Goal: Task Accomplishment & Management: Manage account settings

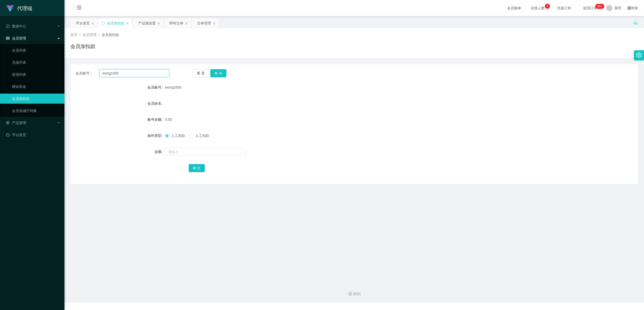
drag, startPoint x: 141, startPoint y: 75, endPoint x: 136, endPoint y: 75, distance: 5.1
click at [137, 75] on input "wong1000" at bounding box center [134, 73] width 70 height 8
drag, startPoint x: 104, startPoint y: 72, endPoint x: 46, endPoint y: 70, distance: 57.4
click at [46, 71] on section "代理端 数据中心 会员管理 会员列表 充值列表 提现列表 赠送彩金 会员加扣款 会员加减打码量 产品管理 平台首页 保存配置 重置配置 整体风格设置 主题色 …" at bounding box center [322, 151] width 644 height 303
paste input "061318"
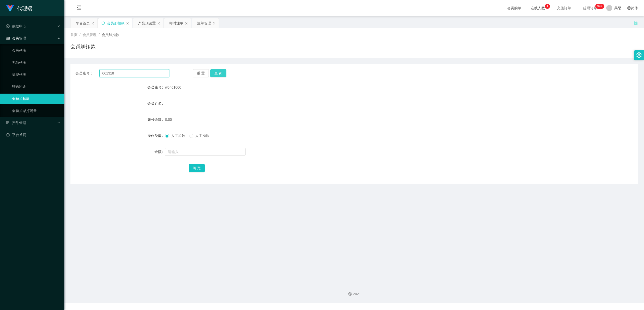
type input "061318"
click at [220, 71] on button "查 询" at bounding box center [218, 73] width 16 height 8
click at [37, 111] on link "会员加减打码量" at bounding box center [36, 111] width 48 height 10
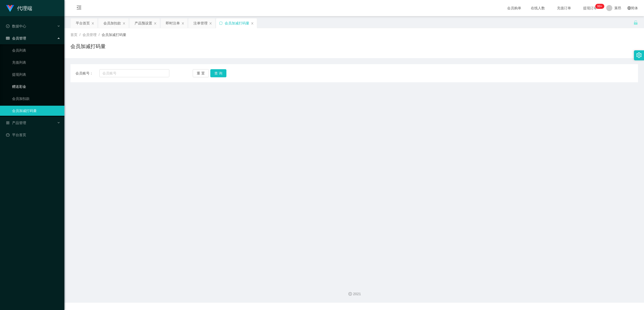
click at [28, 87] on link "赠送彩金" at bounding box center [36, 87] width 48 height 10
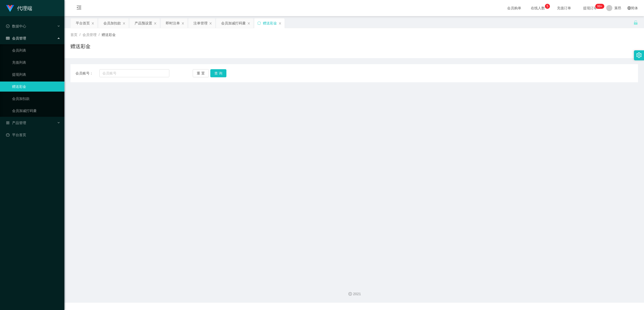
click at [45, 87] on link "赠送彩金" at bounding box center [36, 87] width 48 height 10
click at [124, 74] on input "text" at bounding box center [134, 73] width 70 height 8
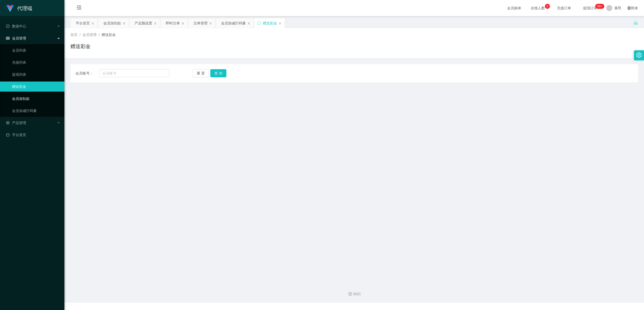
click at [36, 100] on link "会员加扣款" at bounding box center [36, 99] width 48 height 10
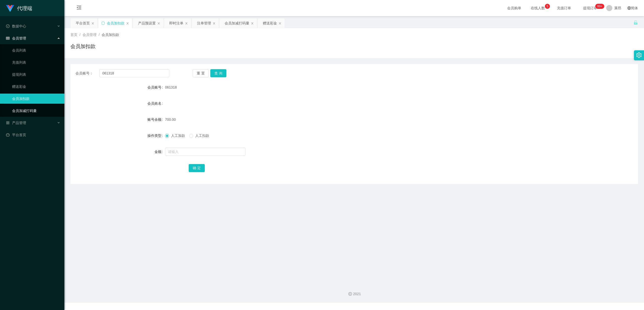
click at [45, 111] on link "会员加减打码量" at bounding box center [36, 111] width 48 height 10
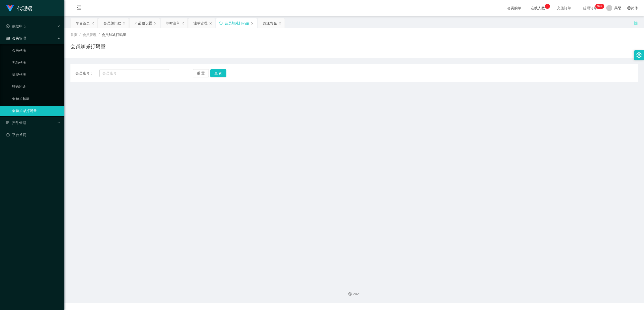
click at [193, 112] on main "关闭左侧 关闭右侧 关闭其它 刷新页面 平台首页 会员加扣款 产品预设置 即时注单 注单管理 会员加减打码量 赠送彩金 首页 / 会员管理 / 会员加减打码量…" at bounding box center [354, 147] width 580 height 263
